Goal: Task Accomplishment & Management: Complete application form

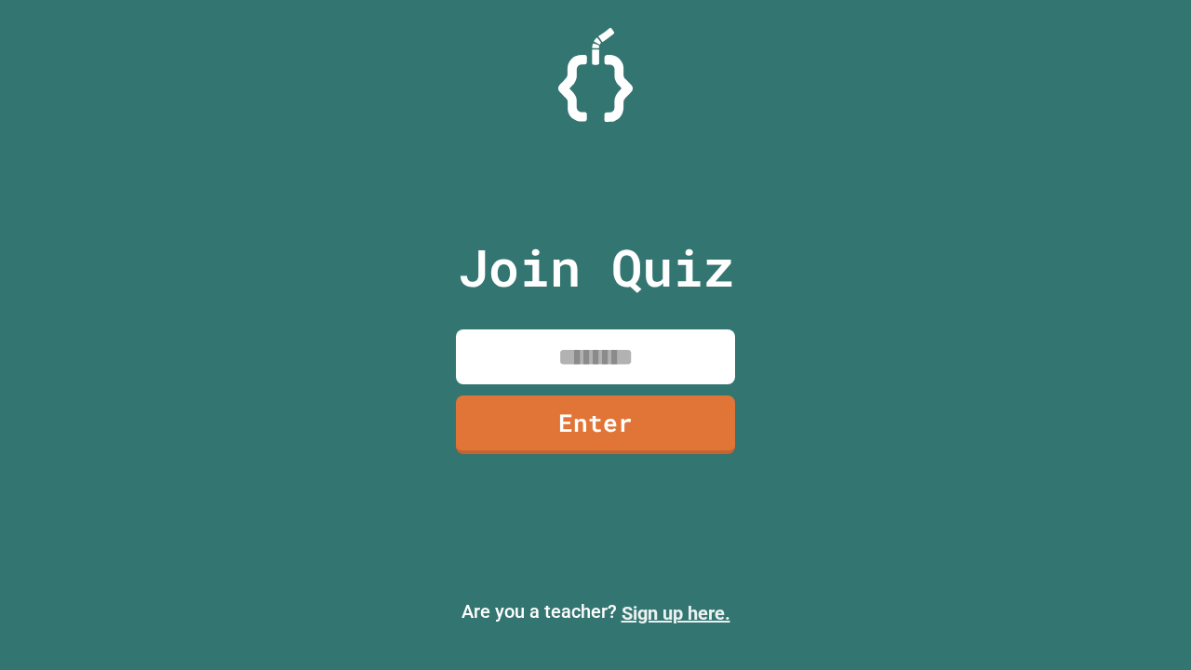
click at [676, 613] on link "Sign up here." at bounding box center [676, 613] width 109 height 22
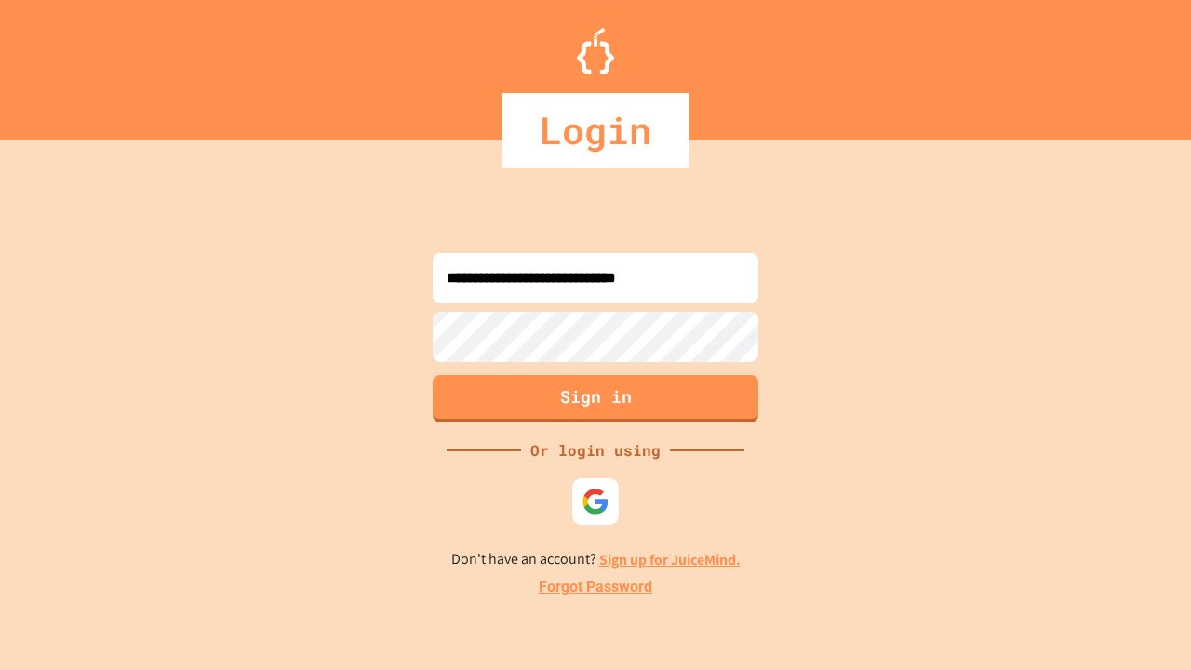
type input "**********"
